Goal: Communication & Community: Answer question/provide support

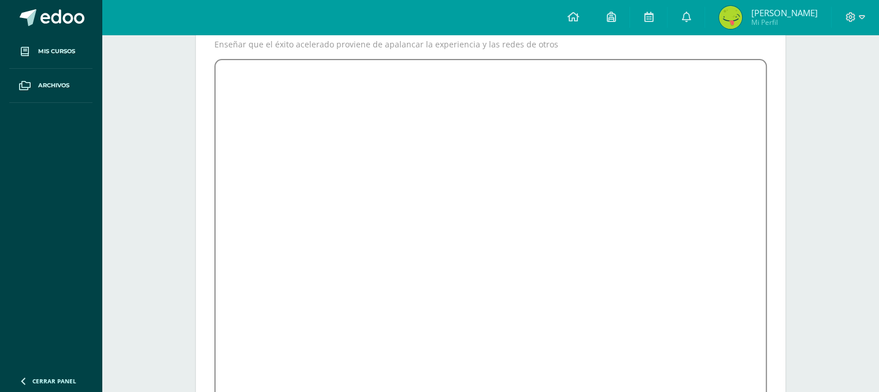
scroll to position [151, 0]
click at [653, 14] on icon at bounding box center [648, 17] width 9 height 10
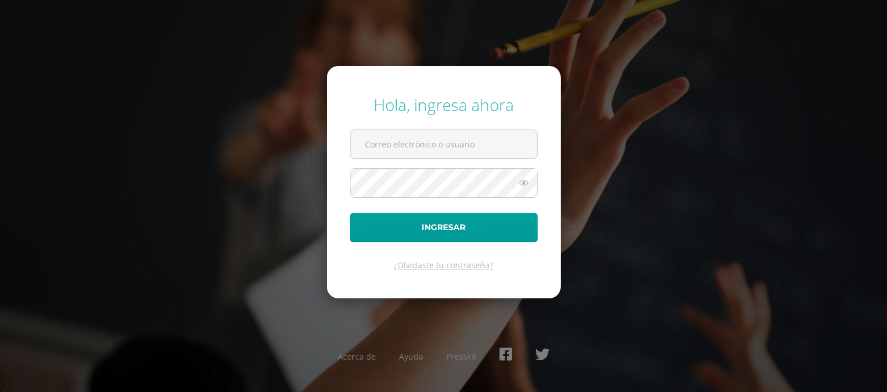
type input "[EMAIL_ADDRESS][DOMAIN_NAME]"
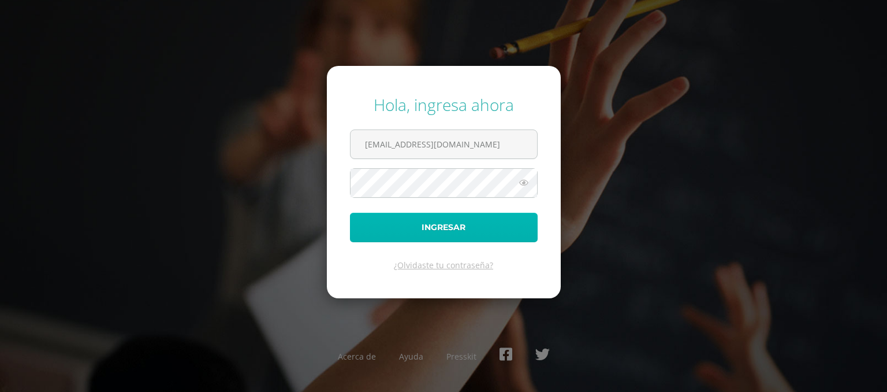
drag, startPoint x: 0, startPoint y: 0, endPoint x: 450, endPoint y: 230, distance: 505.6
click at [450, 230] on button "Ingresar" at bounding box center [444, 227] width 188 height 29
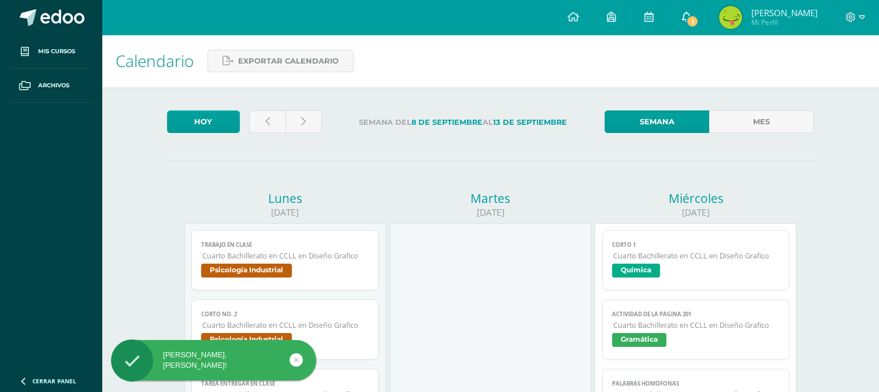
click at [697, 19] on span "1" at bounding box center [692, 21] width 13 height 13
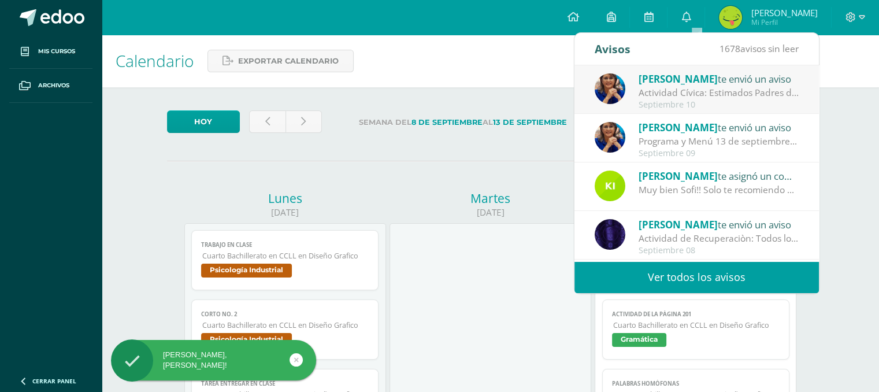
click at [670, 81] on span "Lucía Noriega" at bounding box center [677, 78] width 79 height 13
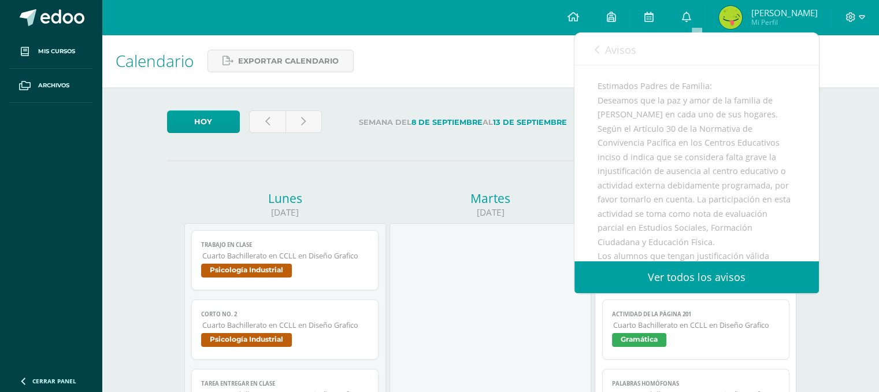
scroll to position [116, 0]
click at [596, 47] on icon at bounding box center [596, 49] width 5 height 9
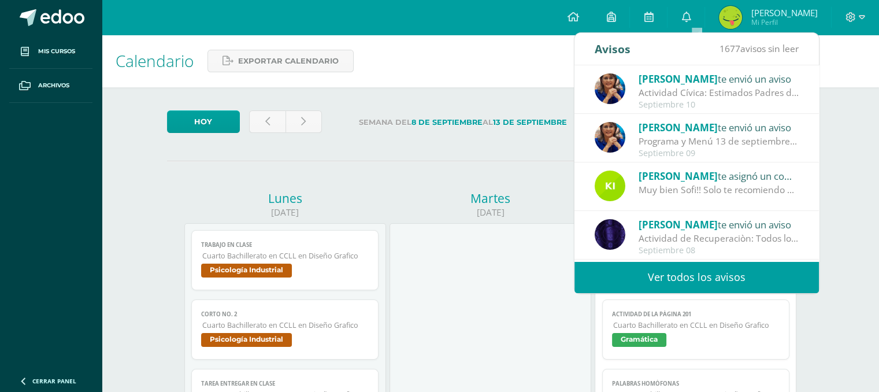
click at [704, 188] on div "Muy bien Sofi!! Solo te recomiendo algunas cositas: - Simplifica un poco tu dis…" at bounding box center [718, 189] width 161 height 13
click at [670, 182] on div "Kimberly Colindres te asignó un comentario en 'Tarjeta de presentación' para 'C…" at bounding box center [718, 175] width 161 height 15
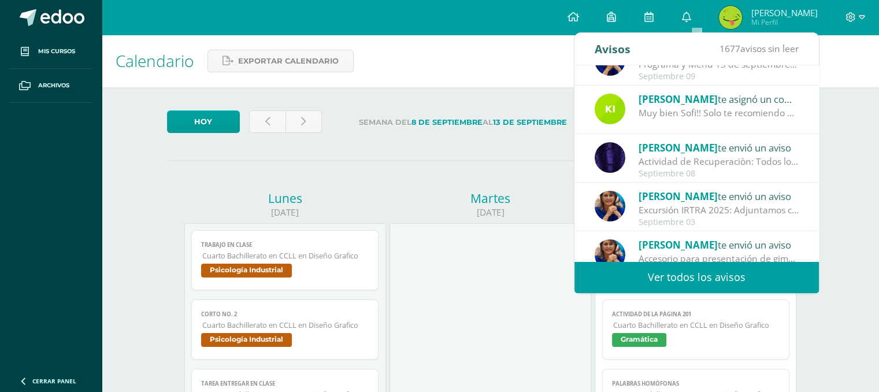
scroll to position [58, 0]
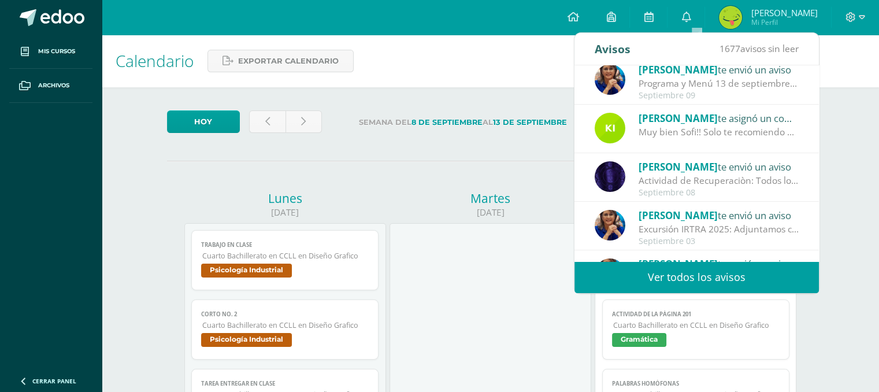
click at [686, 118] on span "Kimberly Colindres" at bounding box center [677, 117] width 79 height 13
